Goal: Find specific page/section: Find specific page/section

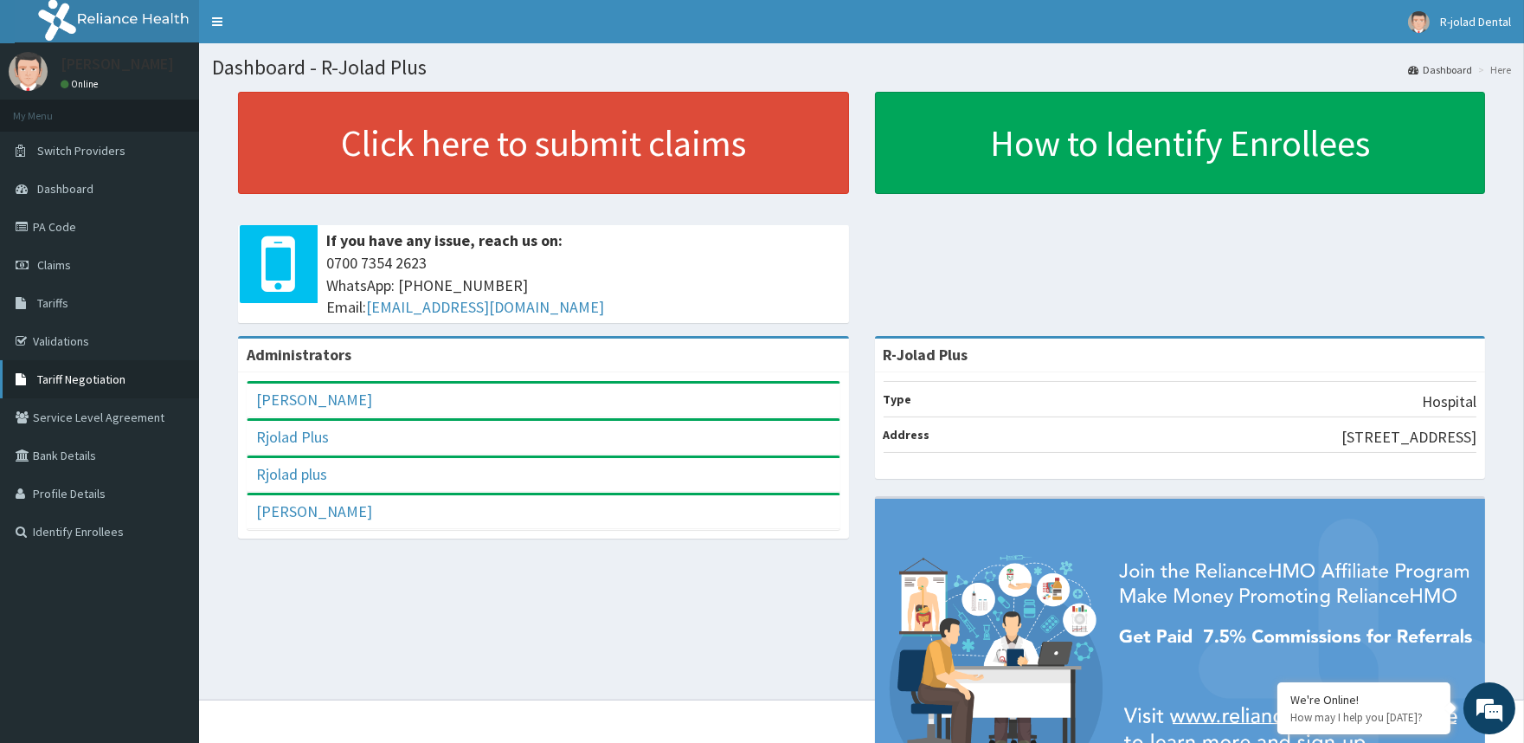
click at [74, 377] on span "Tariff Negotiation" at bounding box center [81, 379] width 88 height 16
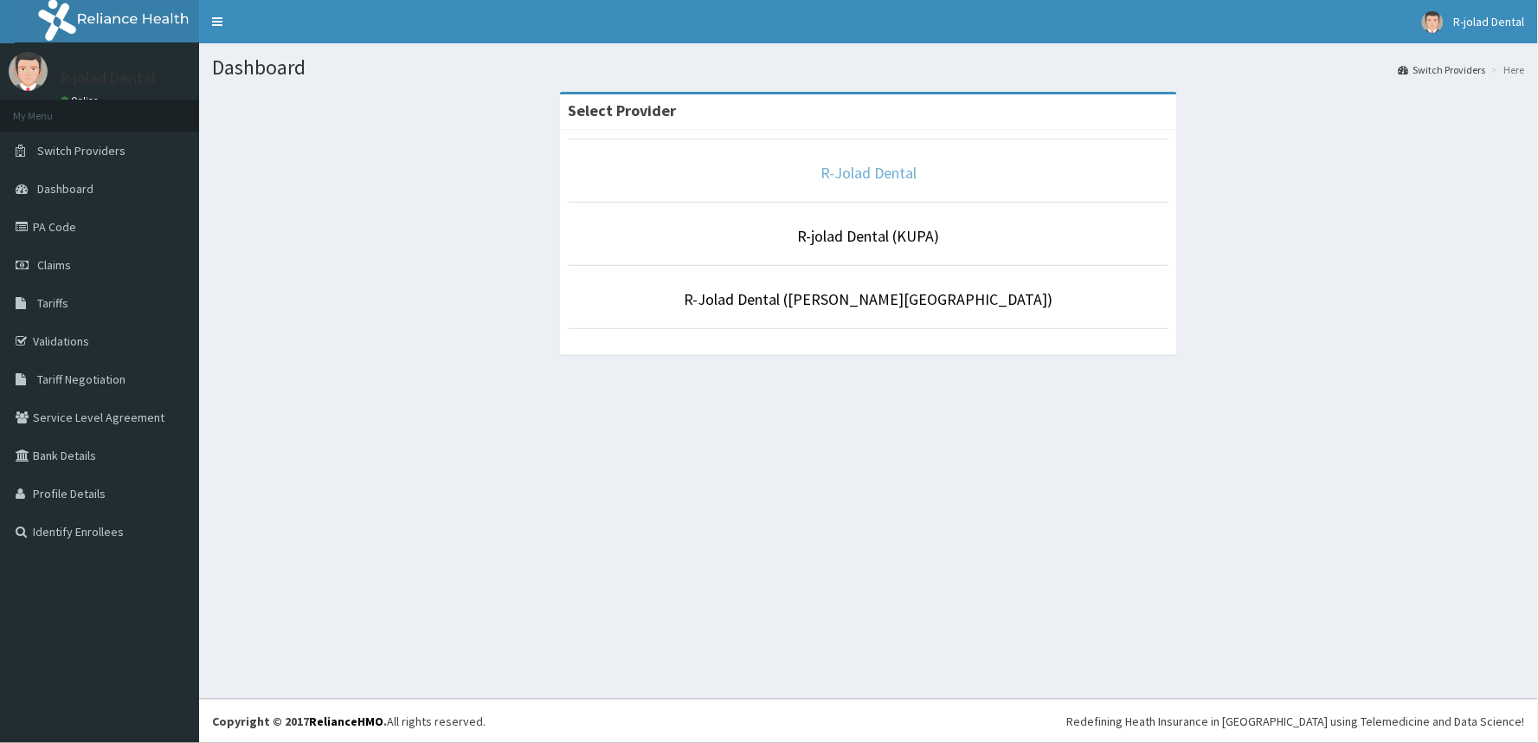
click at [871, 177] on link "R-Jolad Dental" at bounding box center [869, 173] width 96 height 20
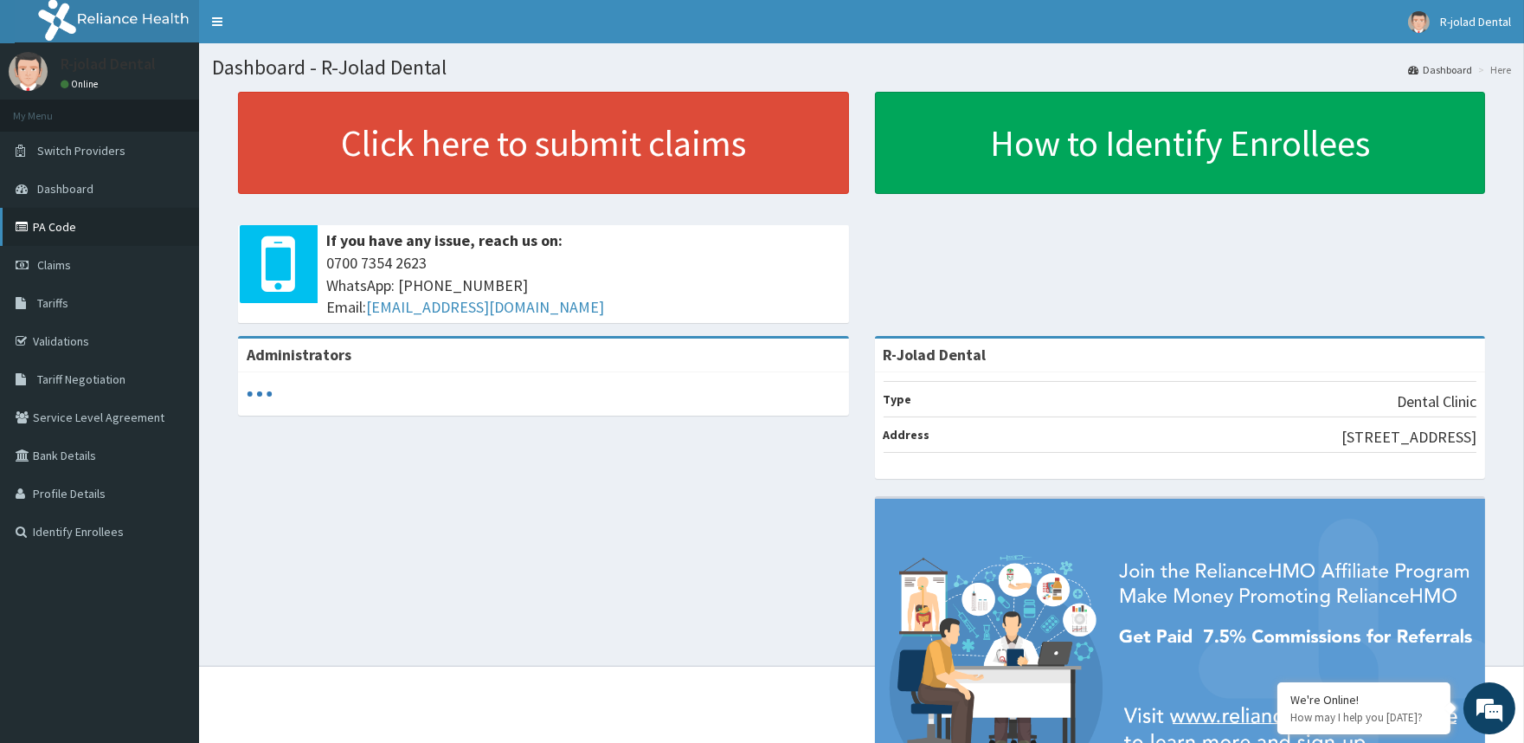
click at [44, 213] on link "PA Code" at bounding box center [99, 227] width 199 height 38
